Goal: Find specific page/section: Find specific page/section

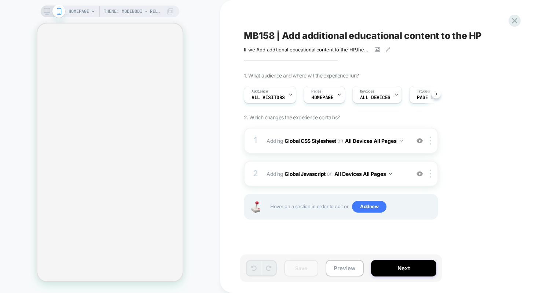
click at [515, 20] on icon at bounding box center [515, 21] width 6 height 6
